Goal: Find specific page/section: Find specific page/section

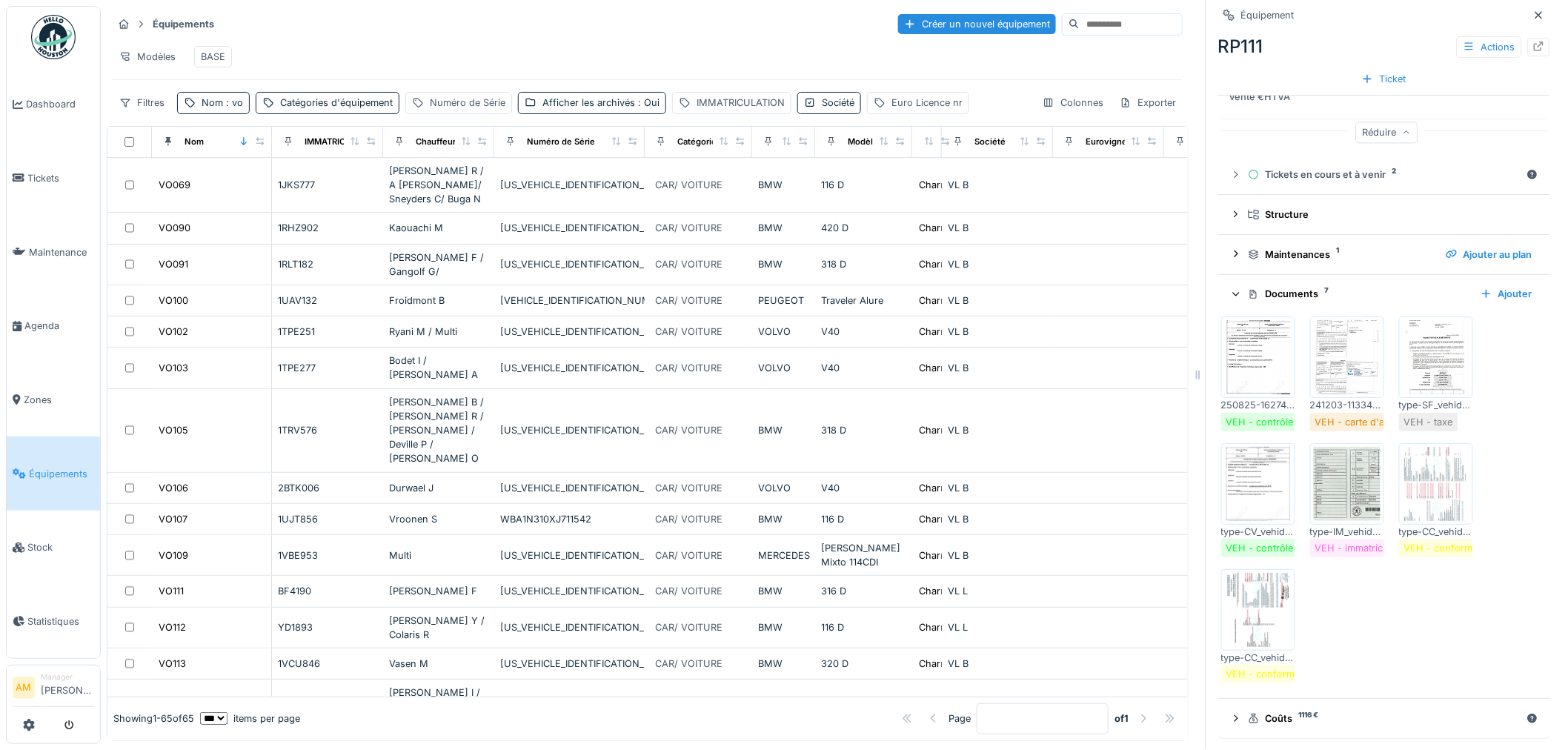
click at [375, 46] on div "Modèles BASE" at bounding box center [647, 56] width 1070 height 34
click at [564, 47] on div "Modèles BASE" at bounding box center [647, 56] width 1070 height 34
click at [322, 40] on div "Modèles BASE" at bounding box center [647, 56] width 1070 height 34
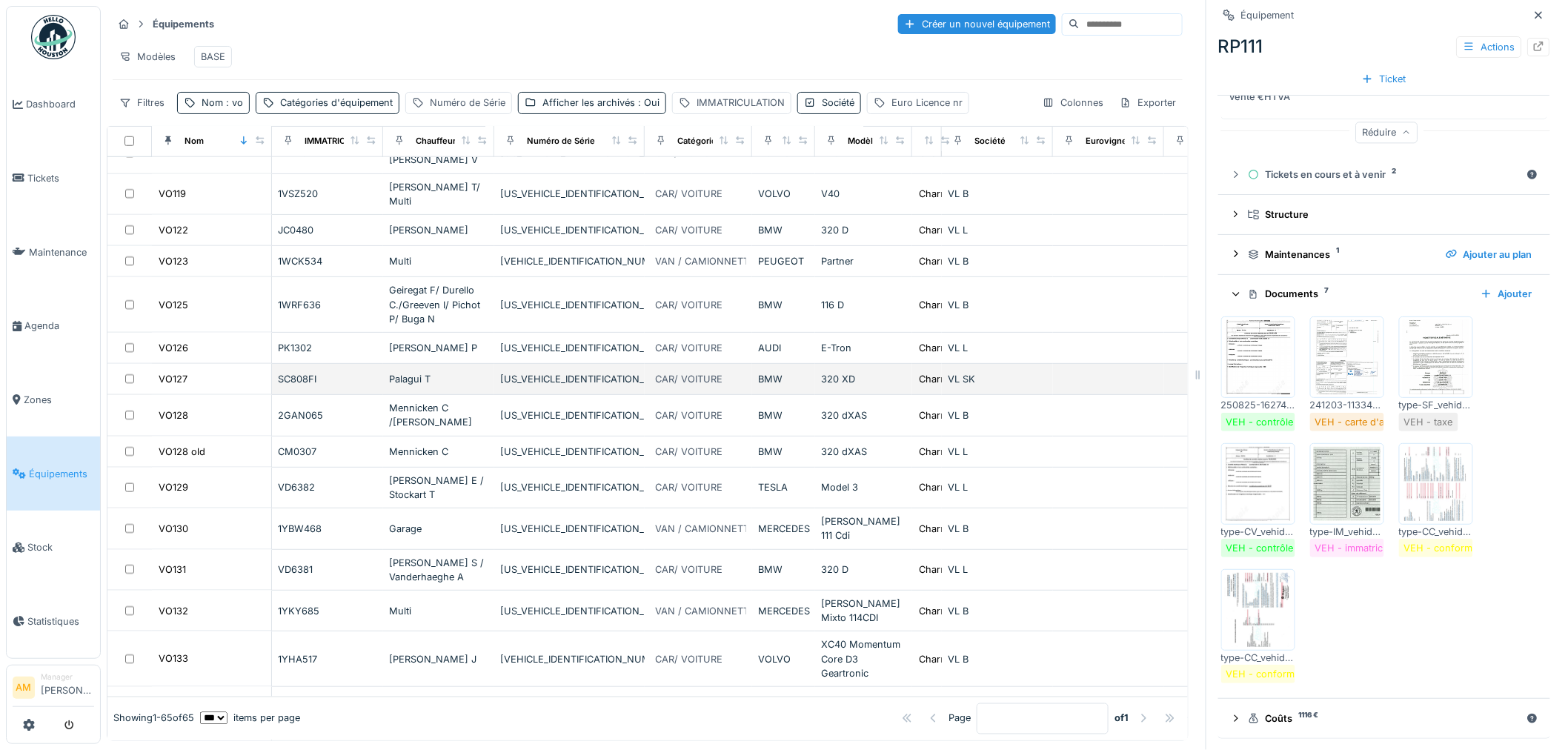
scroll to position [658, 0]
click at [67, 467] on span "Équipements" at bounding box center [61, 474] width 65 height 14
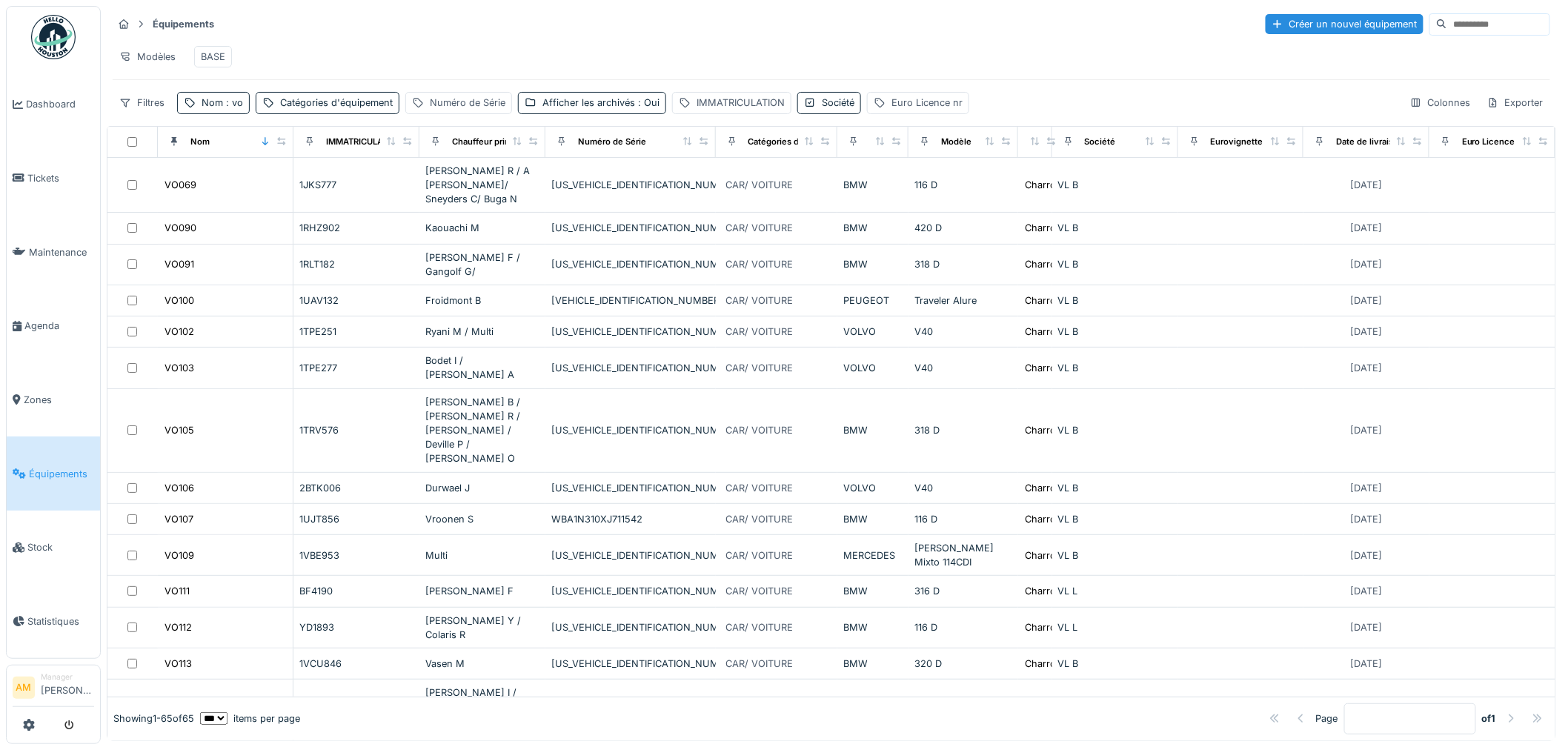
click at [973, 36] on div "Équipements Créer un nouvel équipement" at bounding box center [831, 24] width 1437 height 25
